Goal: Navigation & Orientation: Find specific page/section

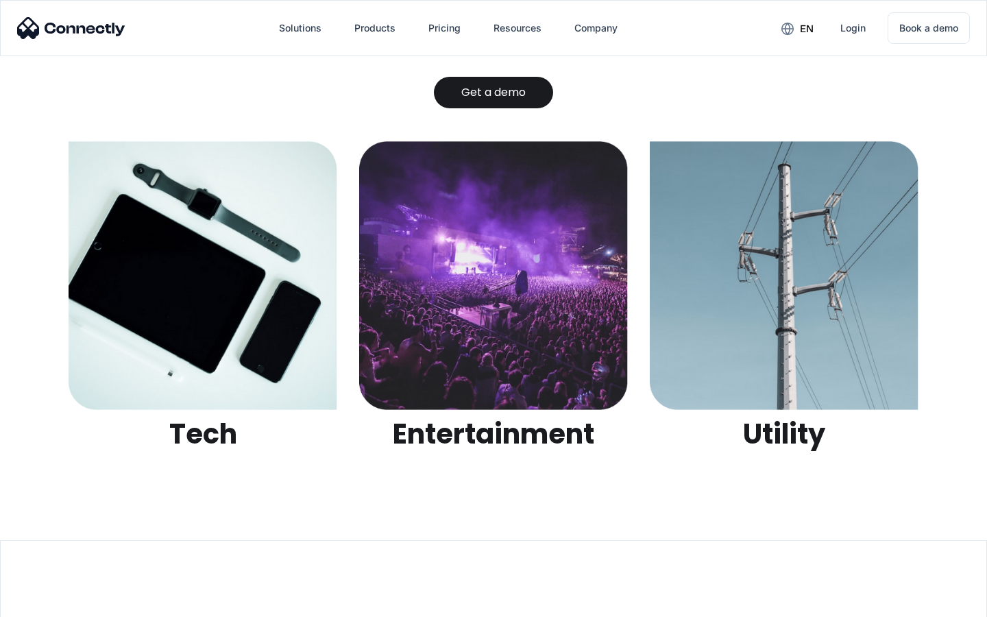
scroll to position [4324, 0]
